Goal: Communication & Community: Share content

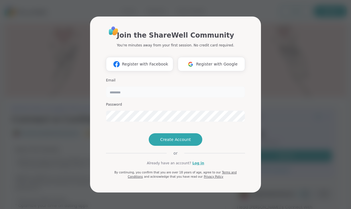
click at [143, 86] on input "email" at bounding box center [175, 91] width 139 height 11
click at [199, 61] on span "Register with Google" at bounding box center [217, 64] width 42 height 6
click at [197, 166] on link "Log in" at bounding box center [198, 163] width 12 height 5
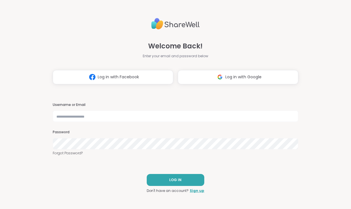
click at [138, 123] on div "Username or Email Password Forgot Password?" at bounding box center [176, 130] width 246 height 54
type input "**********"
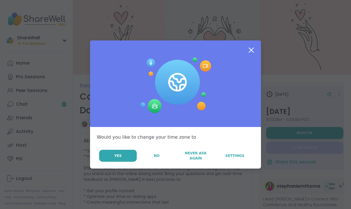
click at [251, 51] on icon at bounding box center [251, 50] width 5 height 5
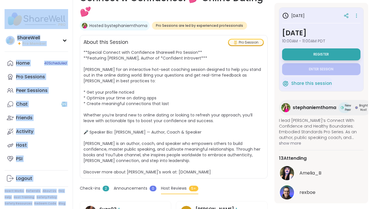
scroll to position [141, 0]
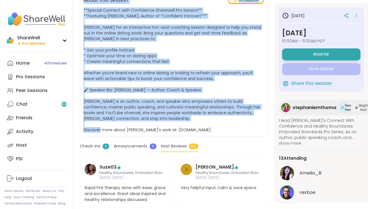
drag, startPoint x: 82, startPoint y: 30, endPoint x: 220, endPoint y: 125, distance: 167.7
click at [220, 125] on div "Relationship struggles | Personal development | Identity Connect w Confidence: …" at bounding box center [174, 154] width 188 height 427
copy div "Connect w Confidence: 💕 Online Dating 💕 Hosted by stephaniemthoma Pro Sessions …"
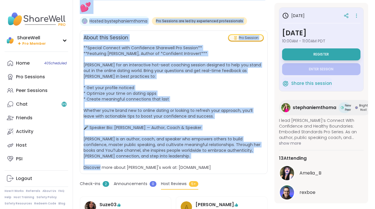
scroll to position [103, 0]
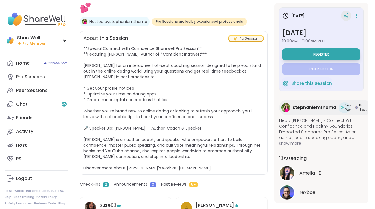
click at [347, 15] on icon at bounding box center [347, 14] width 1 height 1
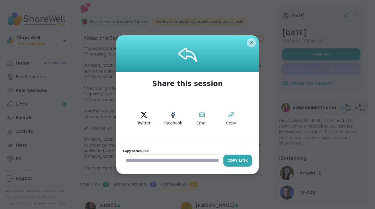
click at [238, 161] on div "Copy Link" at bounding box center [237, 160] width 23 height 5
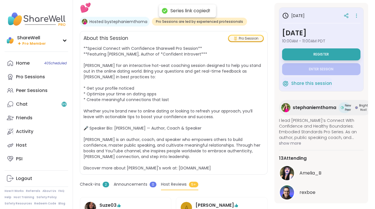
scroll to position [0, 0]
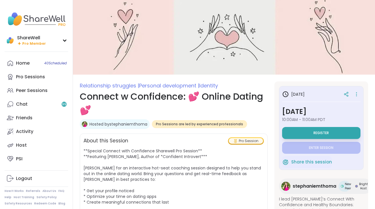
click at [128, 128] on div "Hosted by stephaniemthoma" at bounding box center [115, 124] width 70 height 10
click at [128, 125] on link "Hosted by stephaniemthoma" at bounding box center [118, 124] width 58 height 6
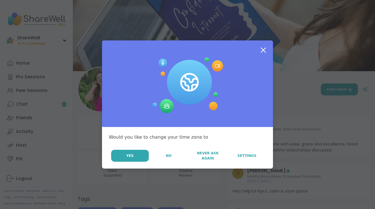
click at [264, 50] on icon at bounding box center [263, 50] width 5 height 5
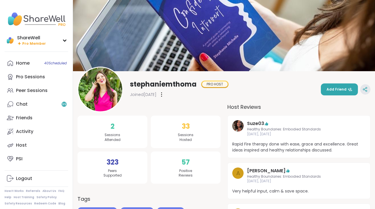
click at [365, 87] on icon at bounding box center [365, 89] width 5 height 5
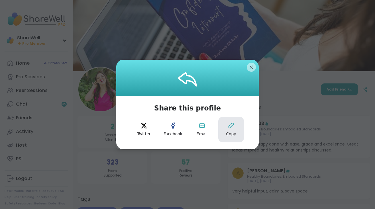
click at [229, 127] on icon at bounding box center [231, 125] width 5 height 5
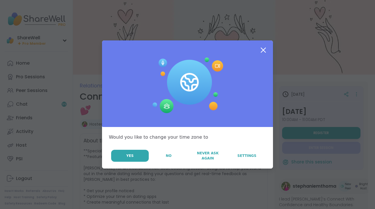
click at [263, 49] on icon at bounding box center [263, 50] width 10 height 10
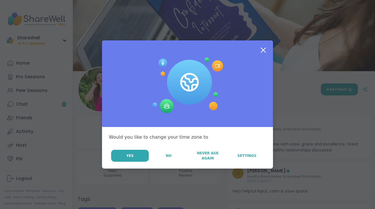
click at [263, 51] on icon at bounding box center [263, 50] width 5 height 5
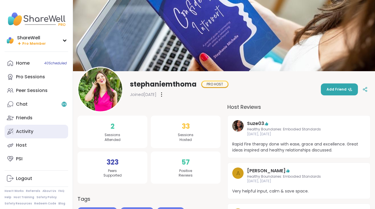
click at [44, 134] on link "Activity" at bounding box center [37, 132] width 64 height 14
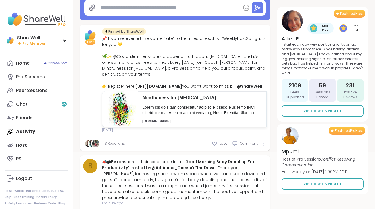
scroll to position [32, 0]
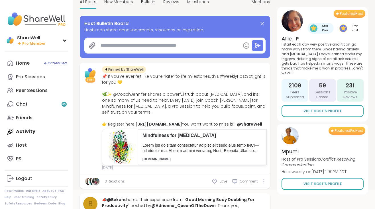
click at [162, 45] on textarea at bounding box center [169, 45] width 142 height 11
paste textarea "**********"
type textarea "*"
type textarea "**********"
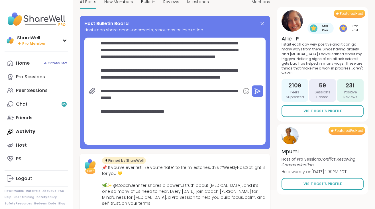
type textarea "*"
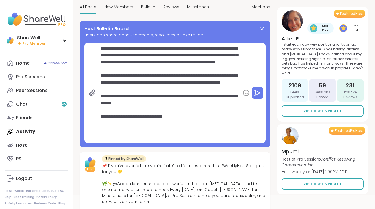
scroll to position [27, 0]
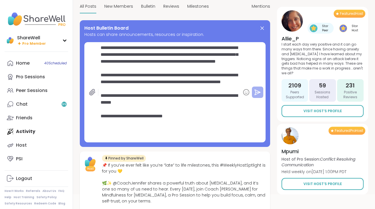
type textarea "**********"
click at [257, 92] on icon at bounding box center [257, 92] width 7 height 7
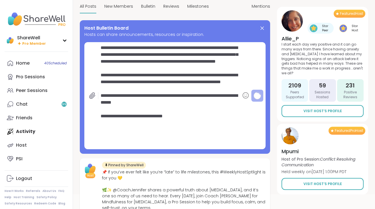
type textarea "*"
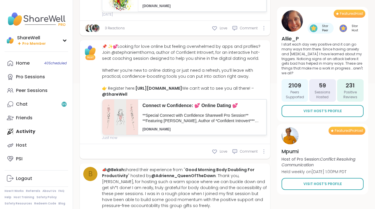
scroll to position [140, 0]
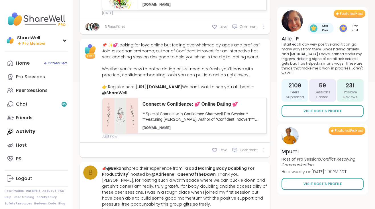
click at [262, 152] on div at bounding box center [263, 150] width 3 height 5
click at [271, 163] on icon at bounding box center [272, 160] width 6 height 6
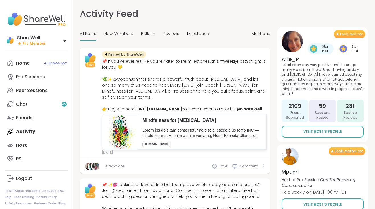
scroll to position [0, 0]
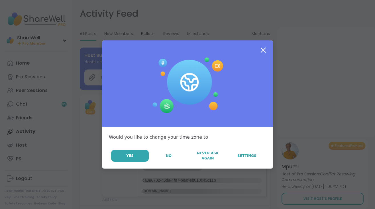
click at [264, 47] on icon at bounding box center [263, 50] width 10 height 10
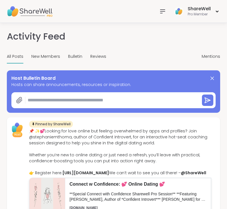
type textarea "*"
